Goal: Information Seeking & Learning: Learn about a topic

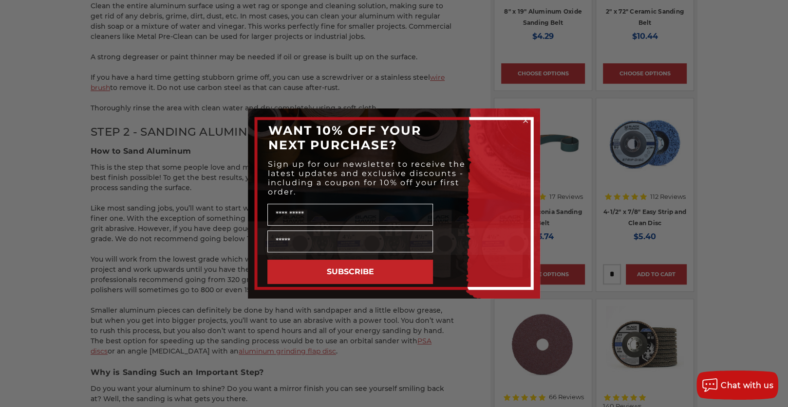
click at [526, 120] on circle "Close dialog" at bounding box center [525, 120] width 9 height 9
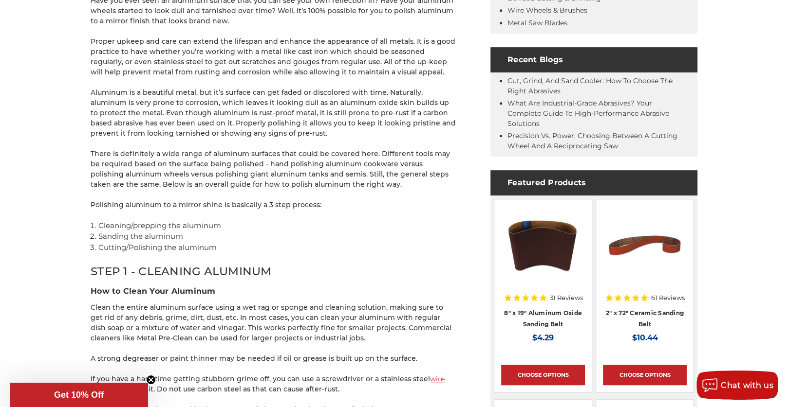
scroll to position [438, 0]
click at [568, 79] on link "Cut, Grind, and Sand Cooler: How to Choose the Right Abrasives" at bounding box center [589, 86] width 165 height 19
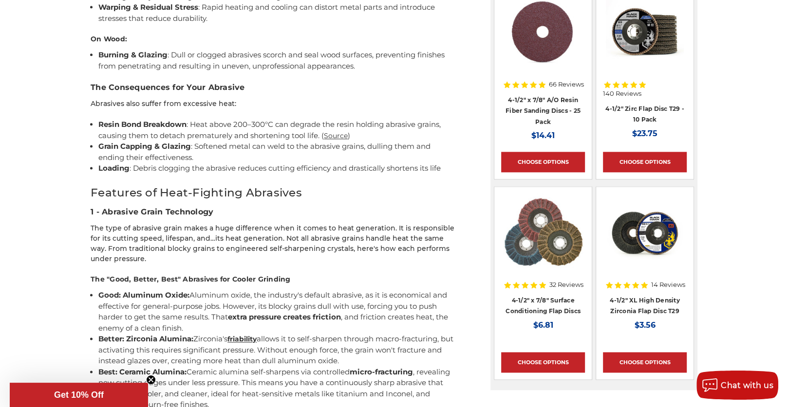
scroll to position [1071, 0]
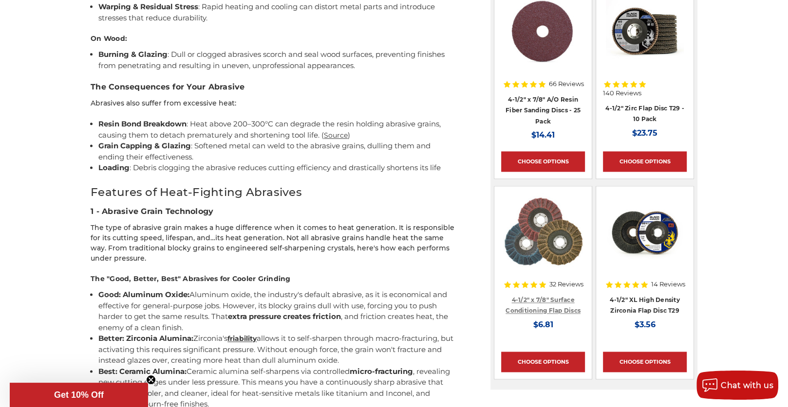
click at [554, 302] on link "4-1/2" x 7/8" Surface Conditioning Flap Discs" at bounding box center [542, 305] width 75 height 18
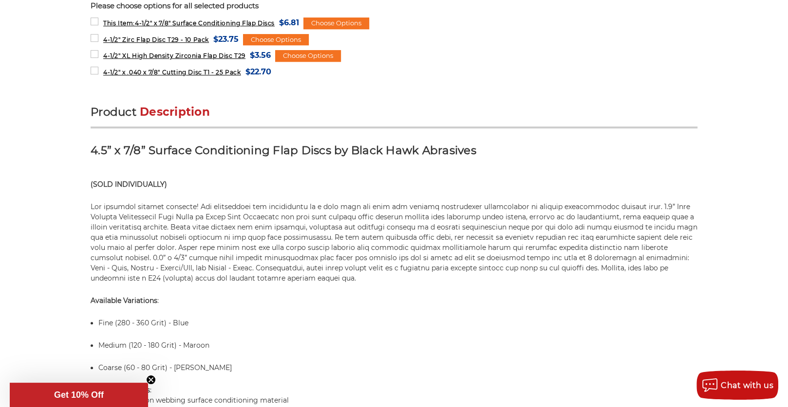
scroll to position [542, 0]
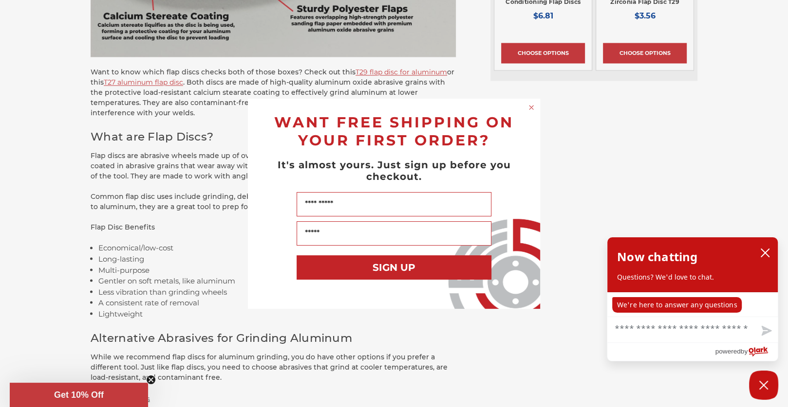
scroll to position [1362, 0]
click at [531, 104] on circle "Close dialog" at bounding box center [531, 107] width 9 height 9
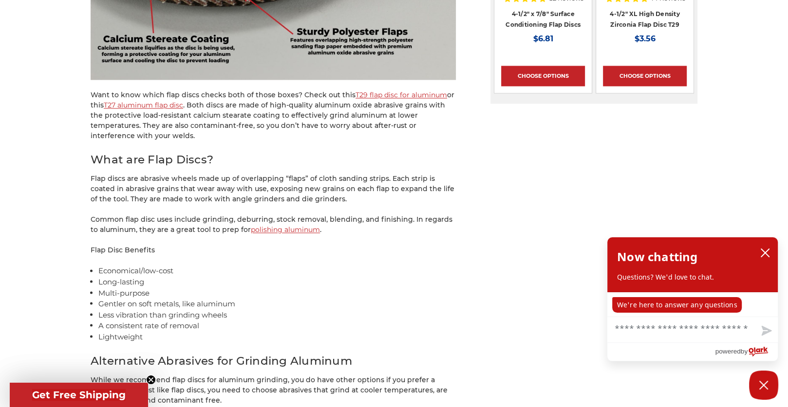
scroll to position [1314, 0]
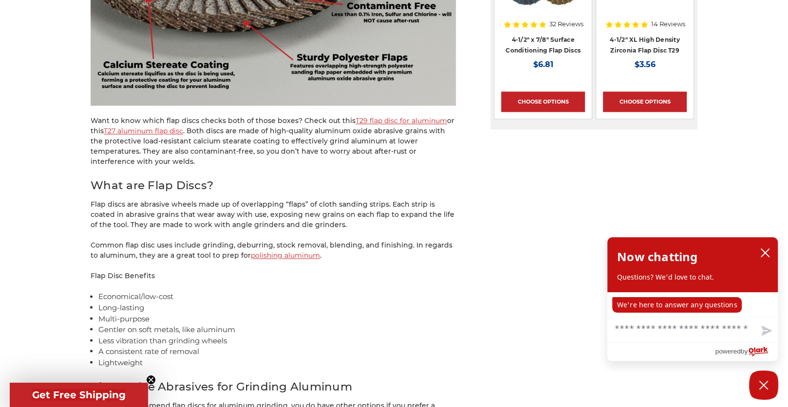
click at [129, 129] on link "T27 aluminum flap disc" at bounding box center [143, 131] width 79 height 9
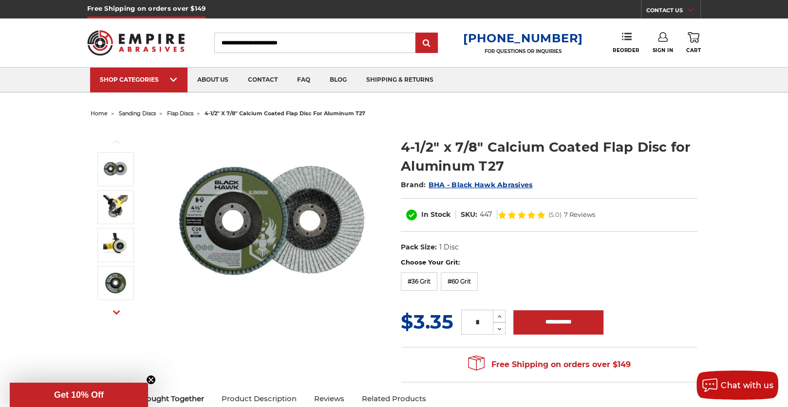
click at [505, 165] on h1 "4-1/2" x 7/8" Calcium Coated Flap Disc for Aluminum T27" at bounding box center [549, 157] width 296 height 38
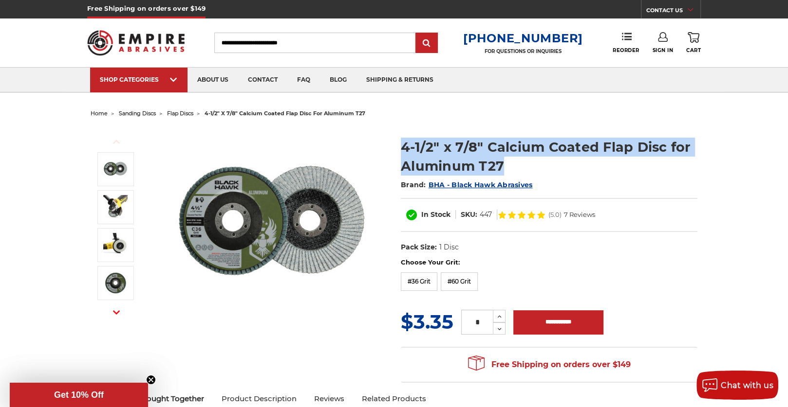
drag, startPoint x: 504, startPoint y: 165, endPoint x: 391, endPoint y: 148, distance: 114.1
click at [391, 148] on div "Previous Next Brand:" at bounding box center [394, 255] width 620 height 268
copy div "4-1/2" x 7/8" Calcium Coated Flap Disc for Aluminum T27"
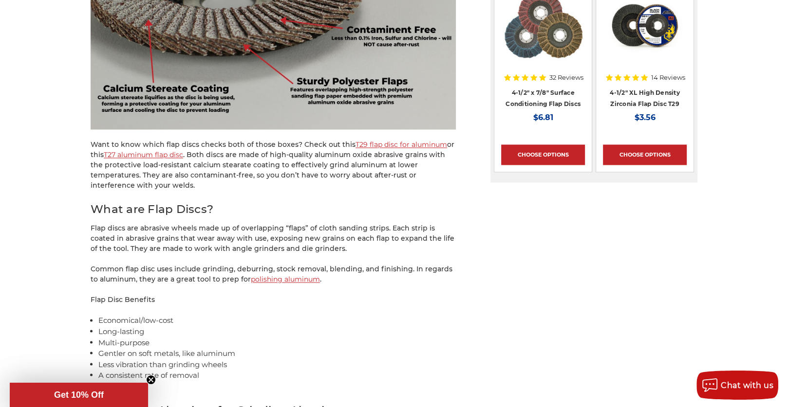
scroll to position [1314, 0]
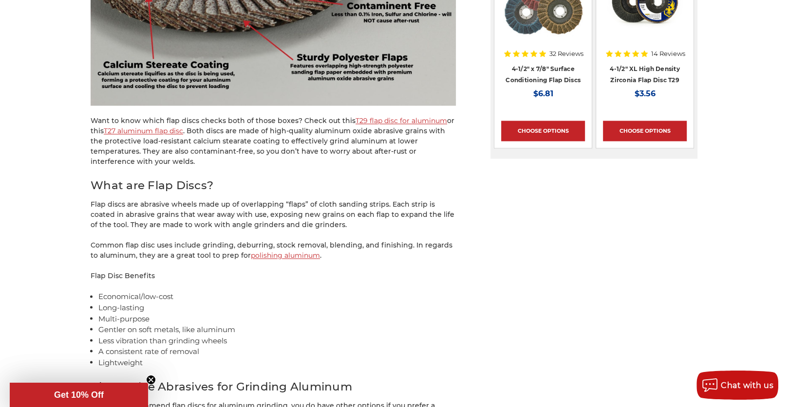
click at [270, 255] on link "polishing aluminum" at bounding box center [285, 255] width 69 height 9
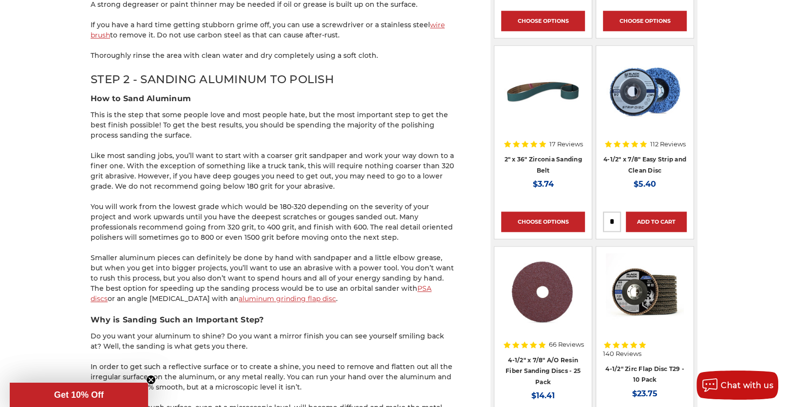
scroll to position [876, 0]
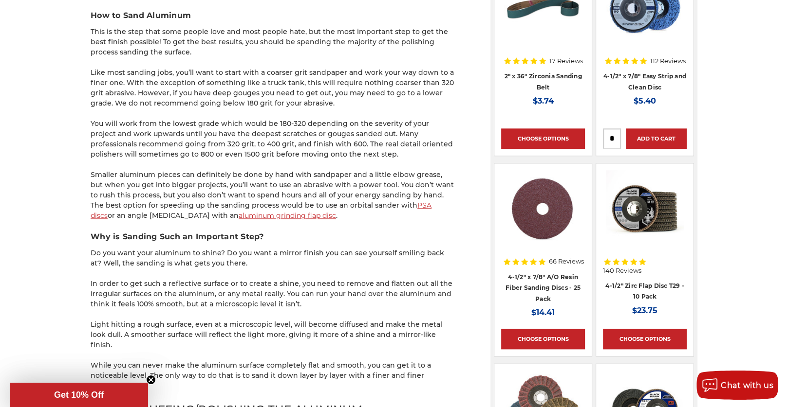
click at [219, 210] on p "Smaller aluminum pieces can definitely be done by hand with sandpaper and a lit…" at bounding box center [273, 195] width 365 height 51
click at [239, 216] on link "aluminum grinding flap disc" at bounding box center [287, 215] width 97 height 9
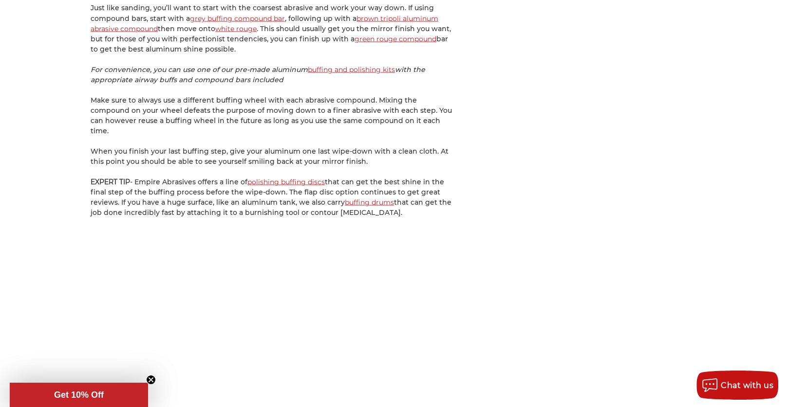
scroll to position [1653, 0]
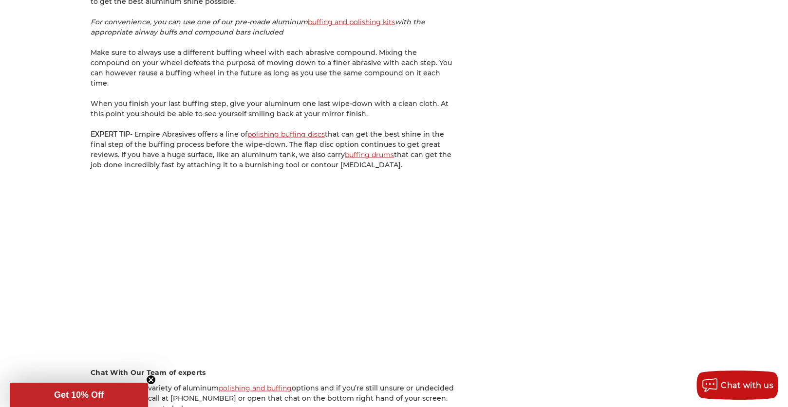
click at [374, 150] on link "buffing drums" at bounding box center [369, 154] width 49 height 9
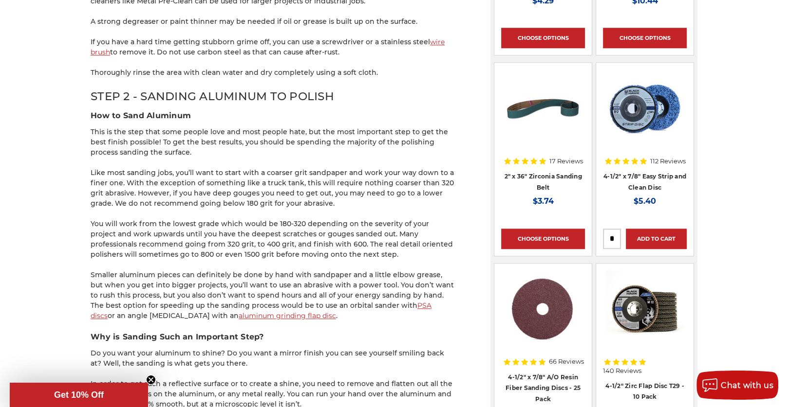
scroll to position [777, 0]
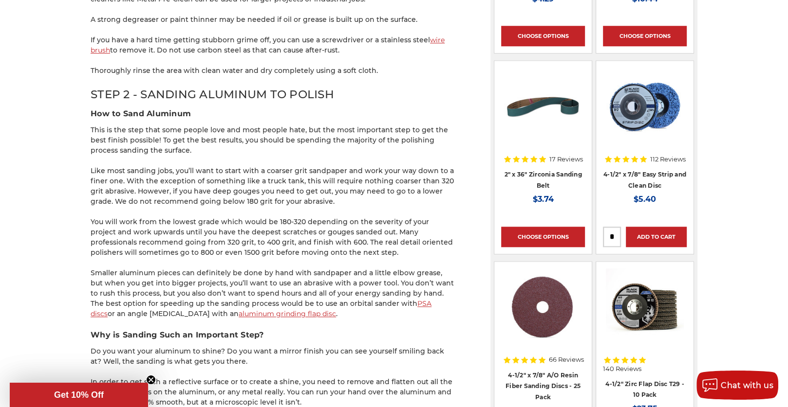
click at [239, 310] on link "aluminum grinding flap disc" at bounding box center [287, 314] width 97 height 9
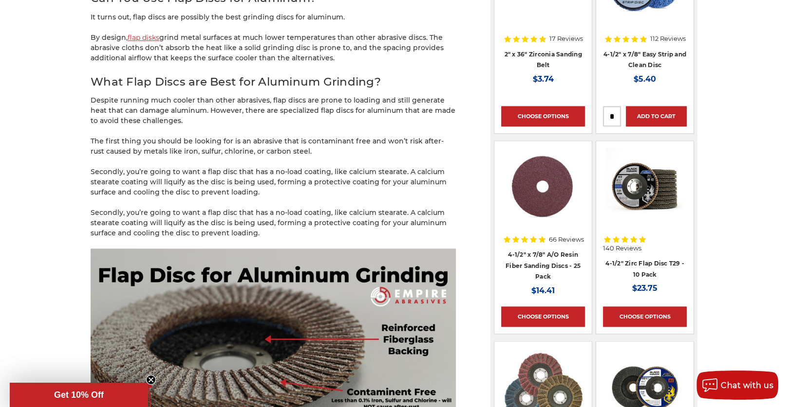
scroll to position [924, 0]
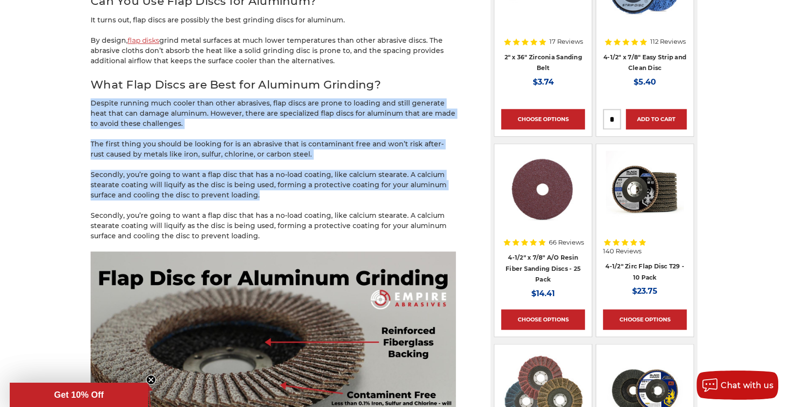
drag, startPoint x: 92, startPoint y: 103, endPoint x: 312, endPoint y: 194, distance: 238.5
click at [312, 194] on div "Aluminum is a beautiful metal that has a lot of great uses. Though, that beauty…" at bounding box center [273, 358] width 365 height 2194
copy div "Despite running much cooler than other abrasives, flap discs are prone to loadi…"
